Goal: Task Accomplishment & Management: Manage account settings

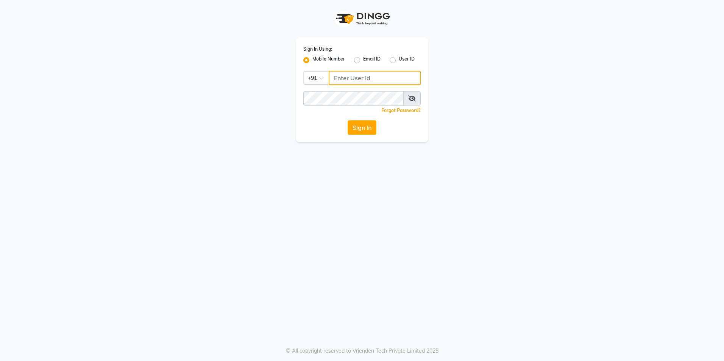
click at [373, 80] on input "Username" at bounding box center [375, 78] width 92 height 14
click at [368, 126] on button "Sign In" at bounding box center [362, 127] width 29 height 14
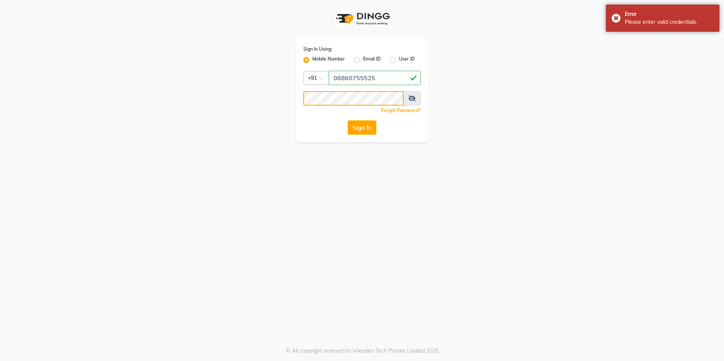
click at [253, 106] on div "Sign In Using: Mobile Number Email ID User ID Country Code × [PHONE_NUMBER] Rem…" at bounding box center [362, 71] width 432 height 142
click at [414, 95] on span at bounding box center [411, 98] width 17 height 14
click at [413, 100] on icon at bounding box center [412, 98] width 8 height 6
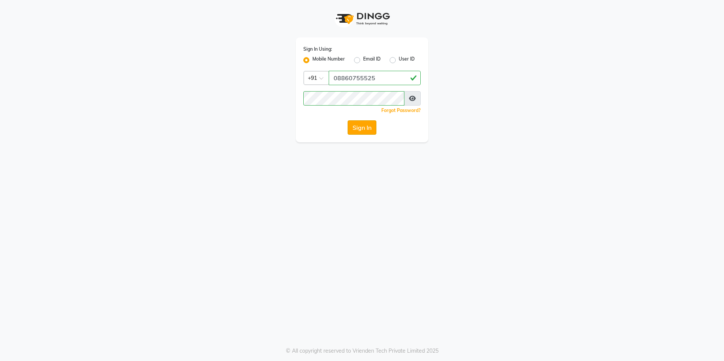
click at [366, 122] on button "Sign In" at bounding box center [362, 127] width 29 height 14
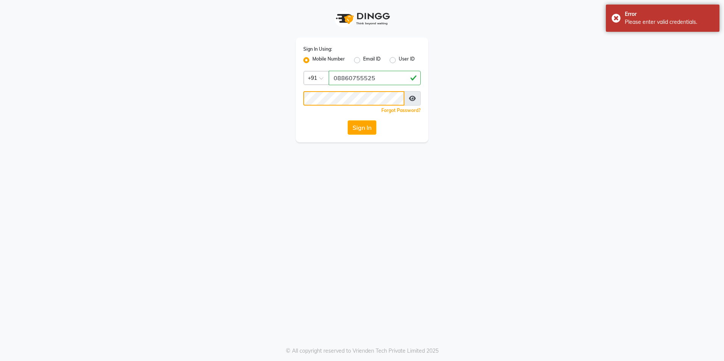
click at [302, 98] on div "Sign In Using: Mobile Number Email ID User ID Country Code × [PHONE_NUMBER] Rem…" at bounding box center [362, 89] width 133 height 105
click at [367, 125] on button "Sign In" at bounding box center [362, 127] width 29 height 14
click at [615, 18] on div "Error Please enter valid credentials." at bounding box center [663, 18] width 114 height 27
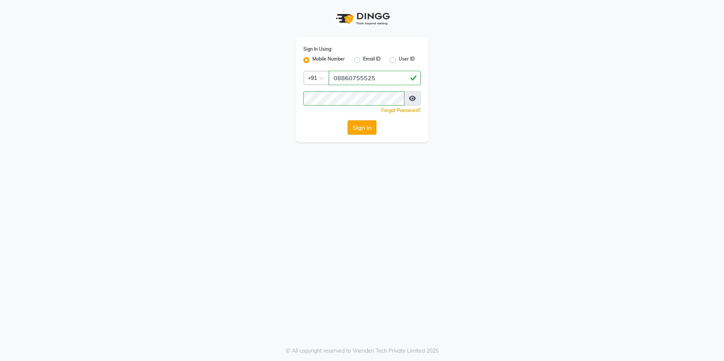
click at [364, 128] on button "Sign In" at bounding box center [362, 127] width 29 height 14
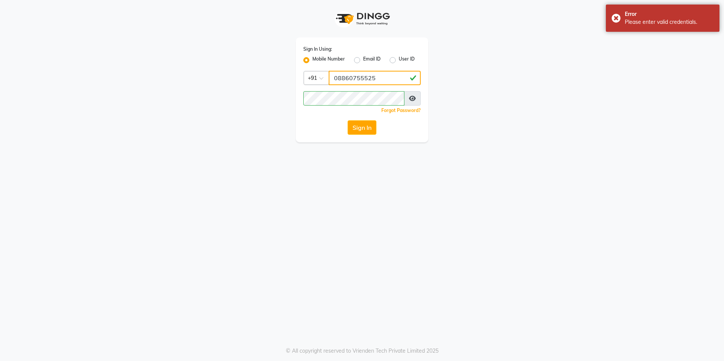
drag, startPoint x: 389, startPoint y: 74, endPoint x: 320, endPoint y: 74, distance: 69.3
click at [324, 75] on div "Country Code × [PHONE_NUMBER]" at bounding box center [361, 78] width 117 height 14
click at [407, 79] on input "08860755525" at bounding box center [375, 78] width 92 height 14
click at [339, 78] on input "08860755525" at bounding box center [375, 78] width 92 height 14
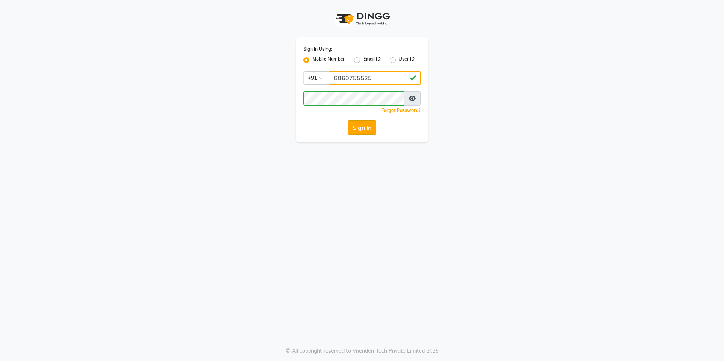
type input "8860755525"
click at [374, 131] on button "Sign In" at bounding box center [362, 127] width 29 height 14
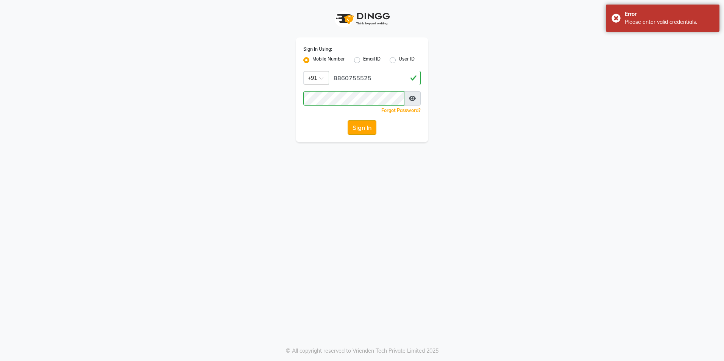
click at [373, 121] on button "Sign In" at bounding box center [362, 127] width 29 height 14
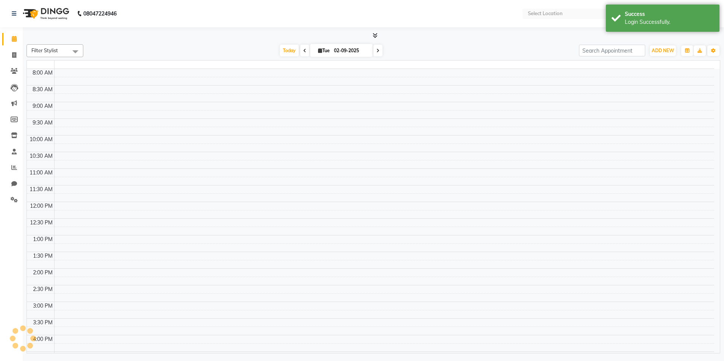
select select "en"
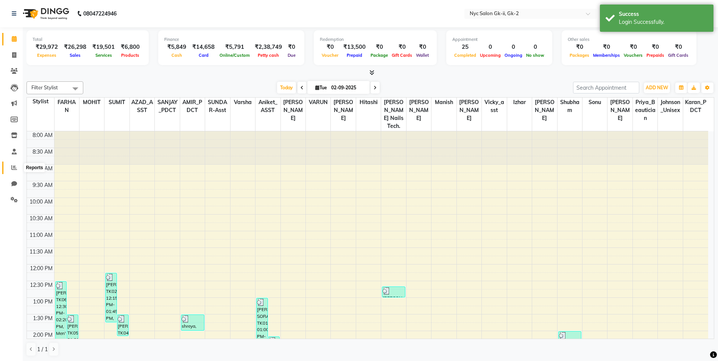
click at [14, 167] on icon at bounding box center [14, 168] width 6 height 6
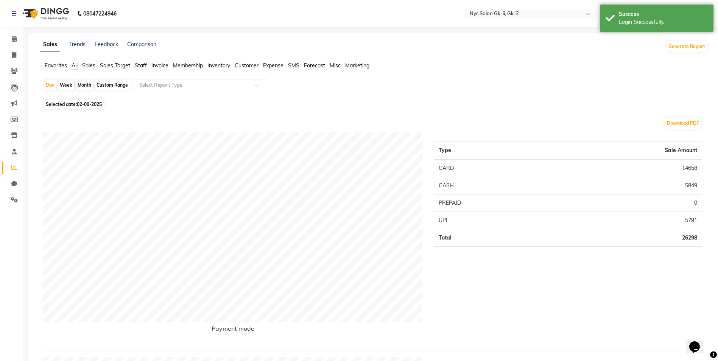
click at [135, 66] on span "Staff" at bounding box center [141, 65] width 12 height 7
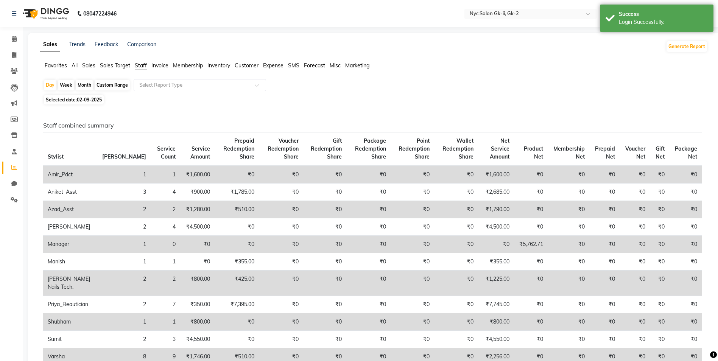
click at [108, 86] on div "Custom Range" at bounding box center [112, 85] width 35 height 11
select select "9"
select select "2025"
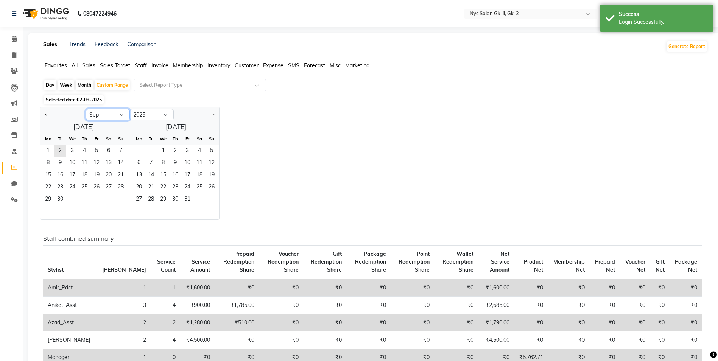
click at [96, 117] on select "Jan Feb Mar Apr May Jun [DATE] Aug Sep Oct Nov Dec" at bounding box center [108, 114] width 44 height 11
select select "8"
click at [86, 109] on select "Jan Feb Mar Apr May Jun [DATE] Aug Sep Oct Nov Dec" at bounding box center [108, 114] width 44 height 11
click at [100, 148] on span "1" at bounding box center [97, 151] width 12 height 12
click at [118, 201] on span "31" at bounding box center [121, 200] width 12 height 12
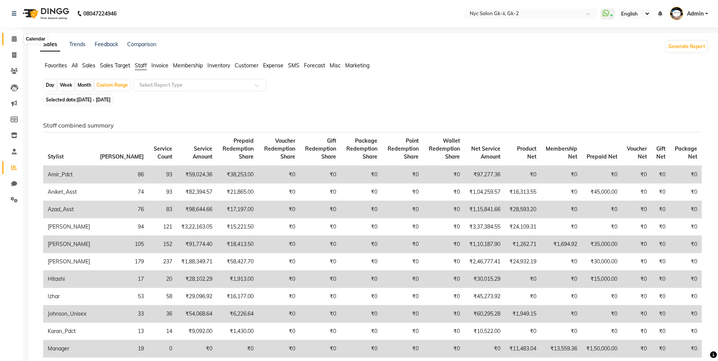
click at [11, 38] on span at bounding box center [14, 39] width 13 height 9
